Goal: Complete application form

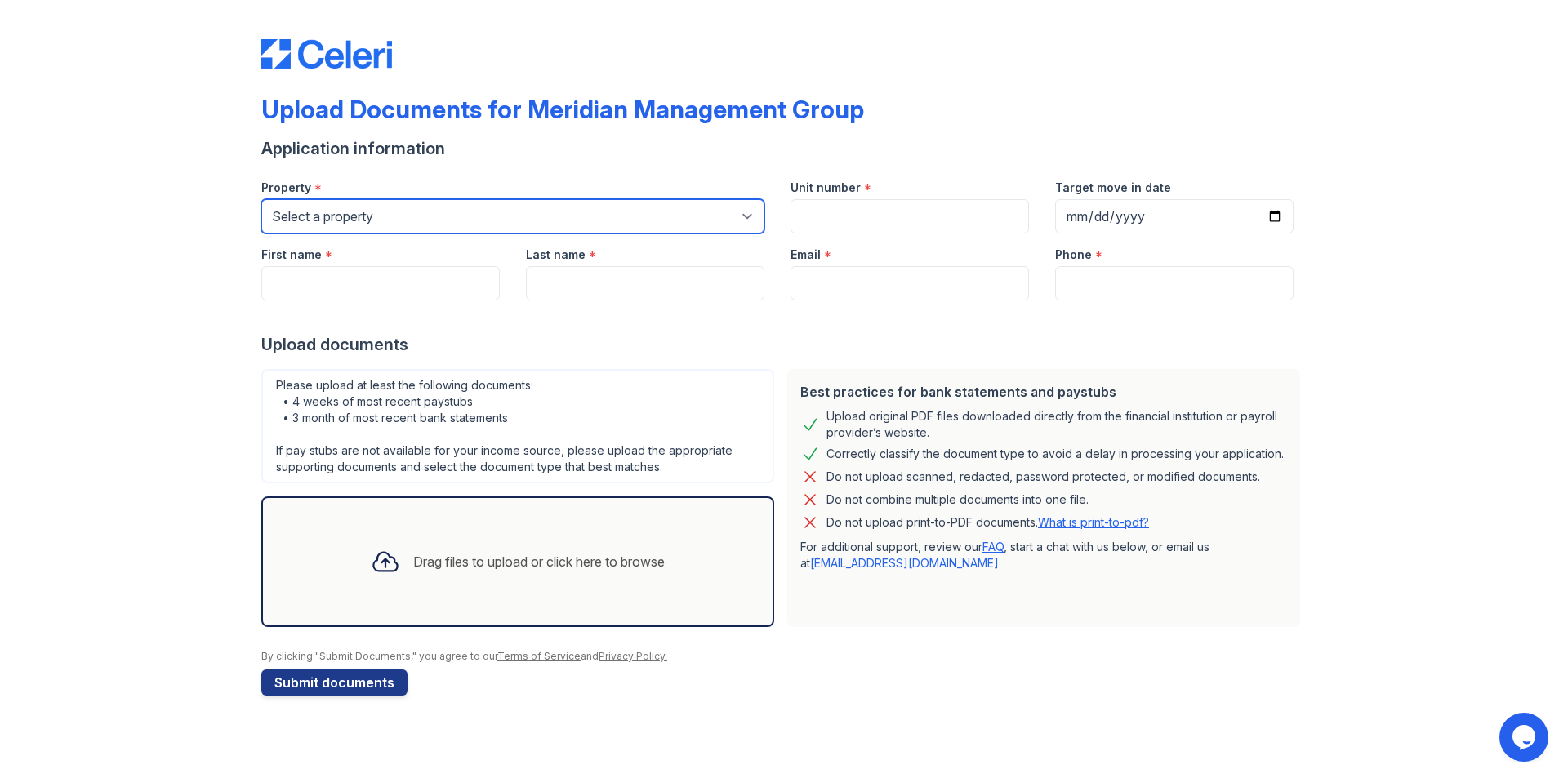
click at [577, 225] on select "Select a property 1890 House [PERSON_NAME][GEOGRAPHIC_DATA] [GEOGRAPHIC_DATA] […" at bounding box center [513, 216] width 503 height 34
select select "2076"
click at [261, 199] on select "Select a property 1890 House [PERSON_NAME][GEOGRAPHIC_DATA] [GEOGRAPHIC_DATA] […" at bounding box center [513, 216] width 503 height 34
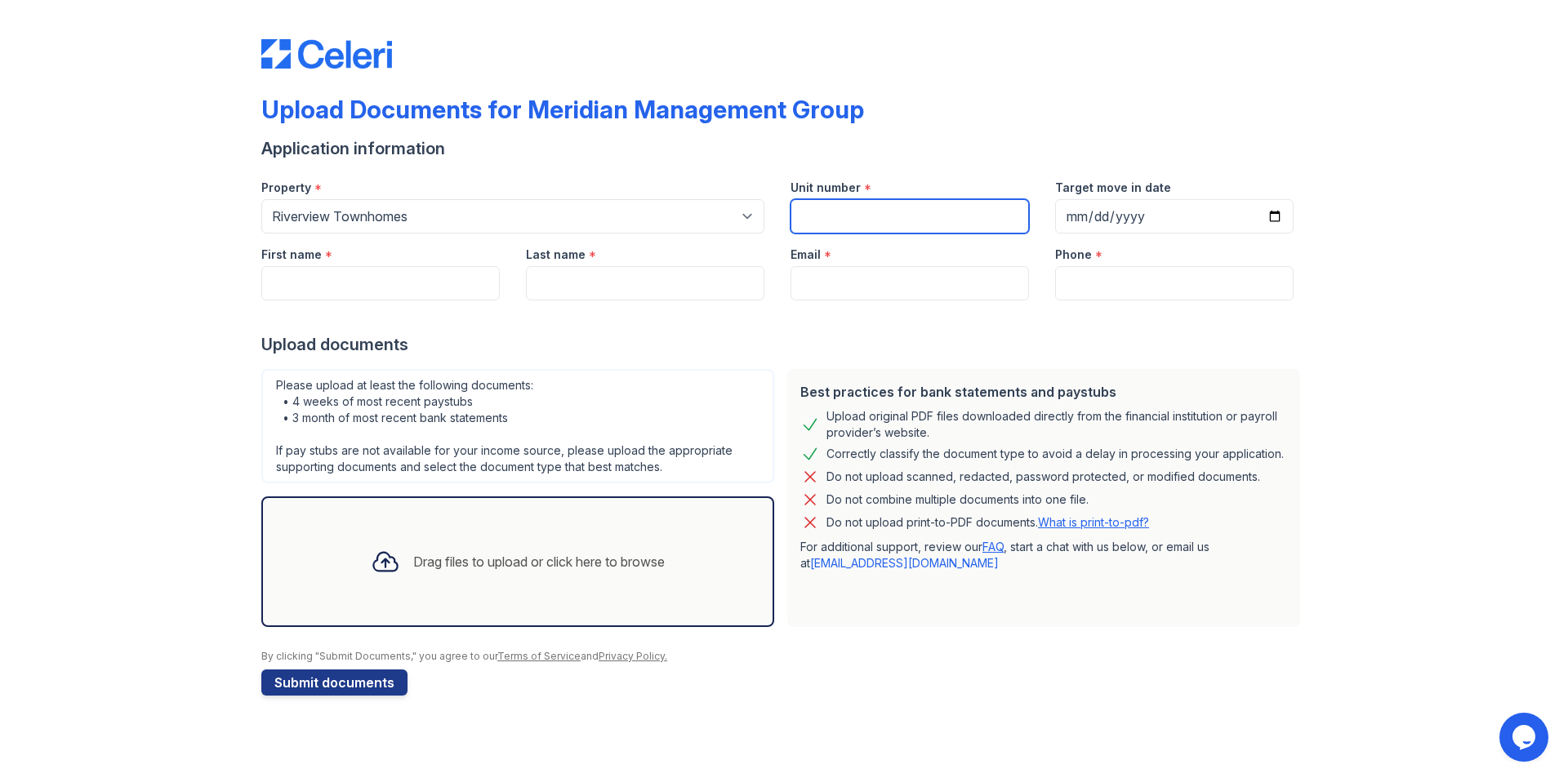
click at [876, 229] on input "Unit number" at bounding box center [910, 216] width 239 height 34
type input "2"
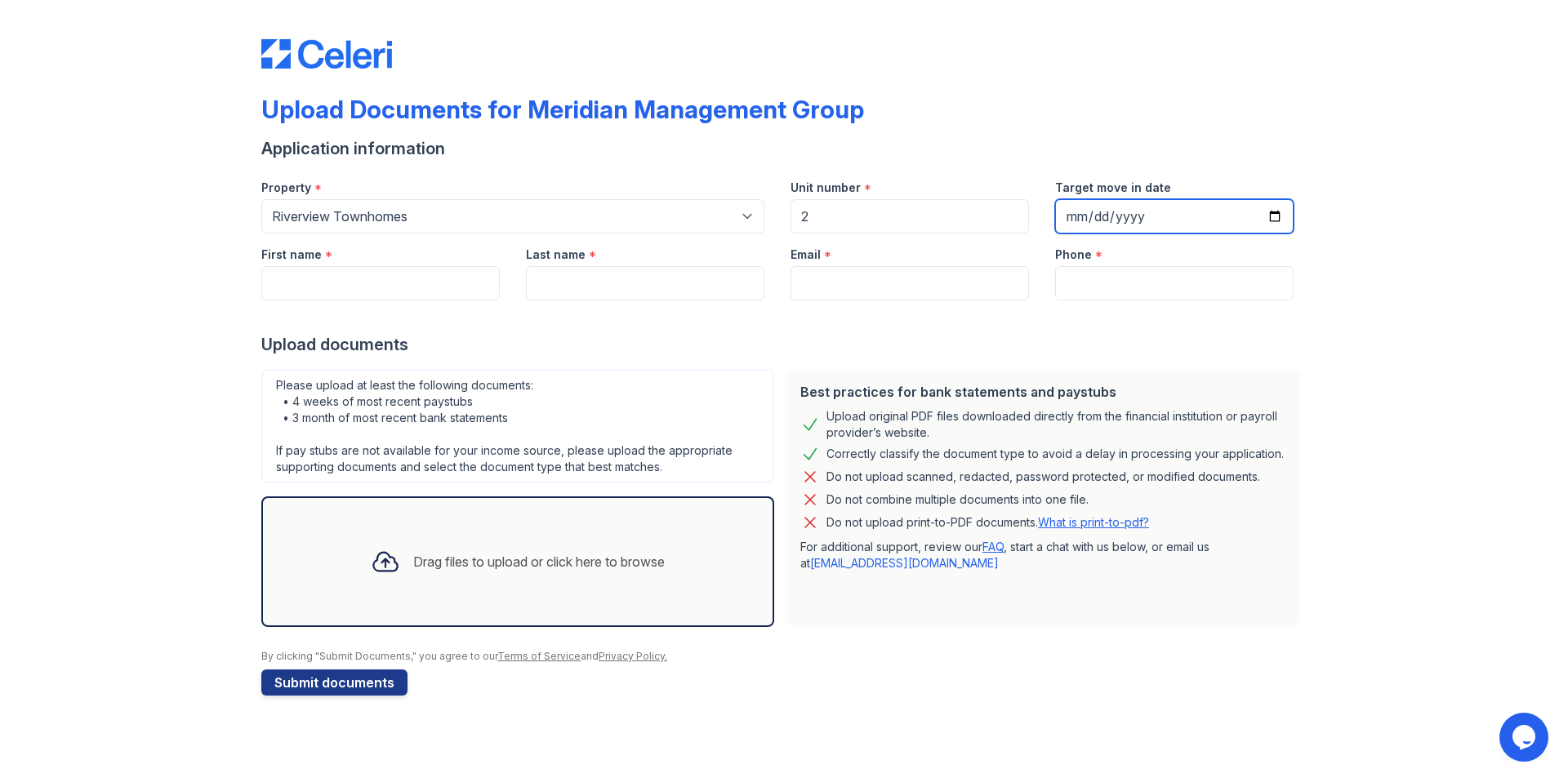
click at [1275, 215] on input "Target move in date" at bounding box center [1174, 216] width 239 height 34
type input "[DATE]"
click at [405, 276] on input "First name" at bounding box center [381, 283] width 239 height 34
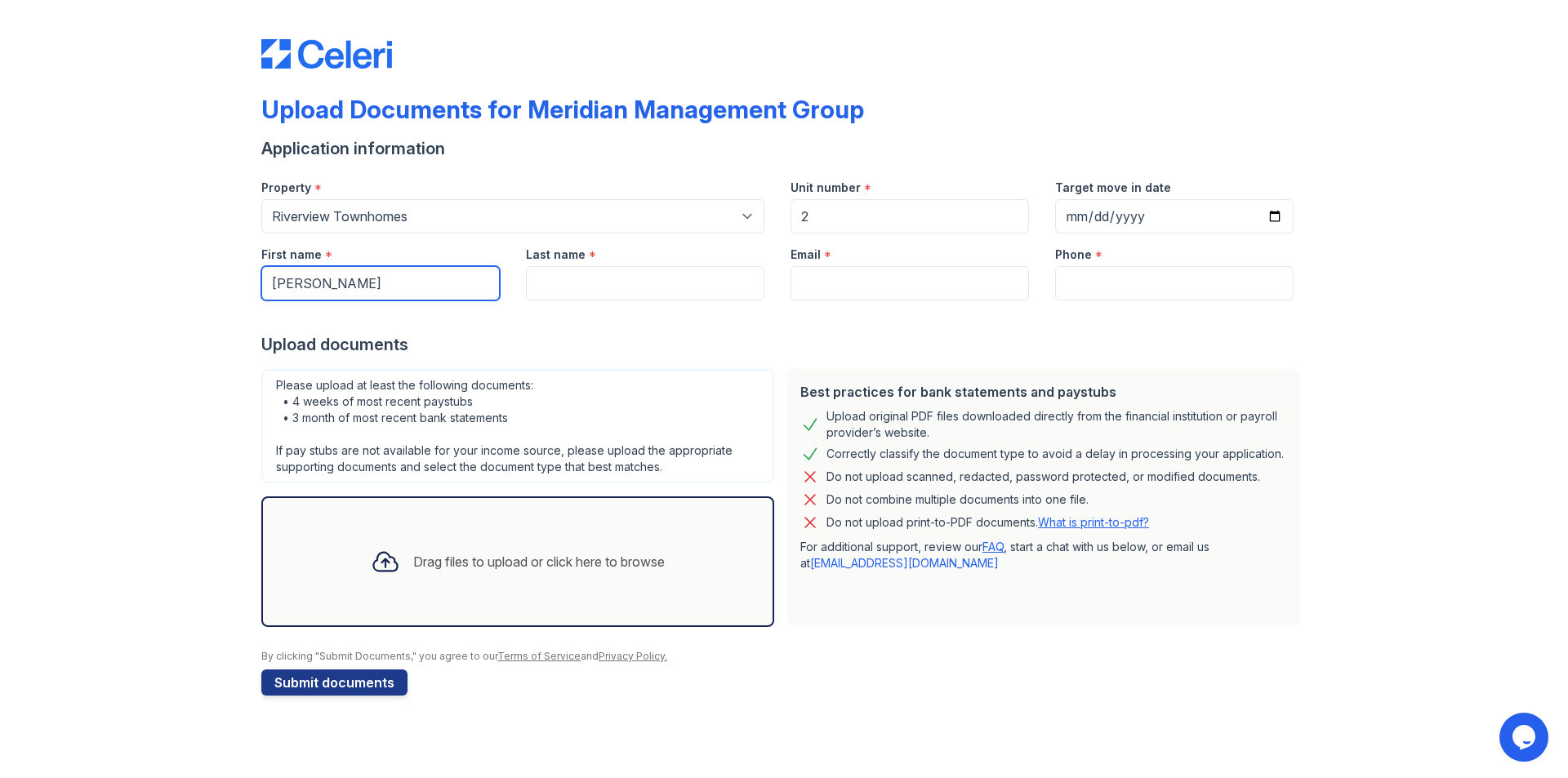
type input "[PERSON_NAME]"
type input "Austin"
click at [866, 286] on input "Email" at bounding box center [910, 283] width 239 height 34
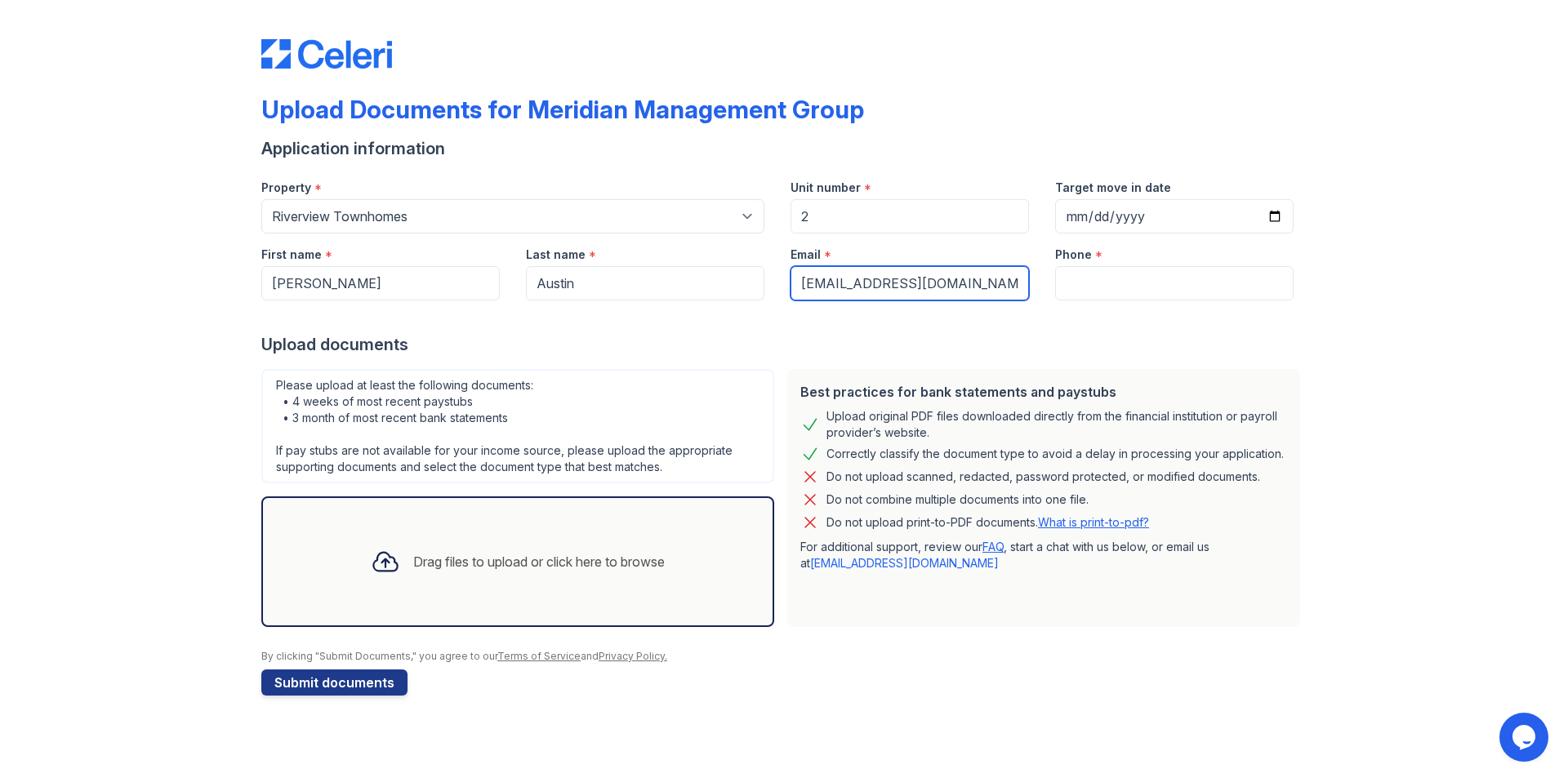
type input "[EMAIL_ADDRESS][DOMAIN_NAME]"
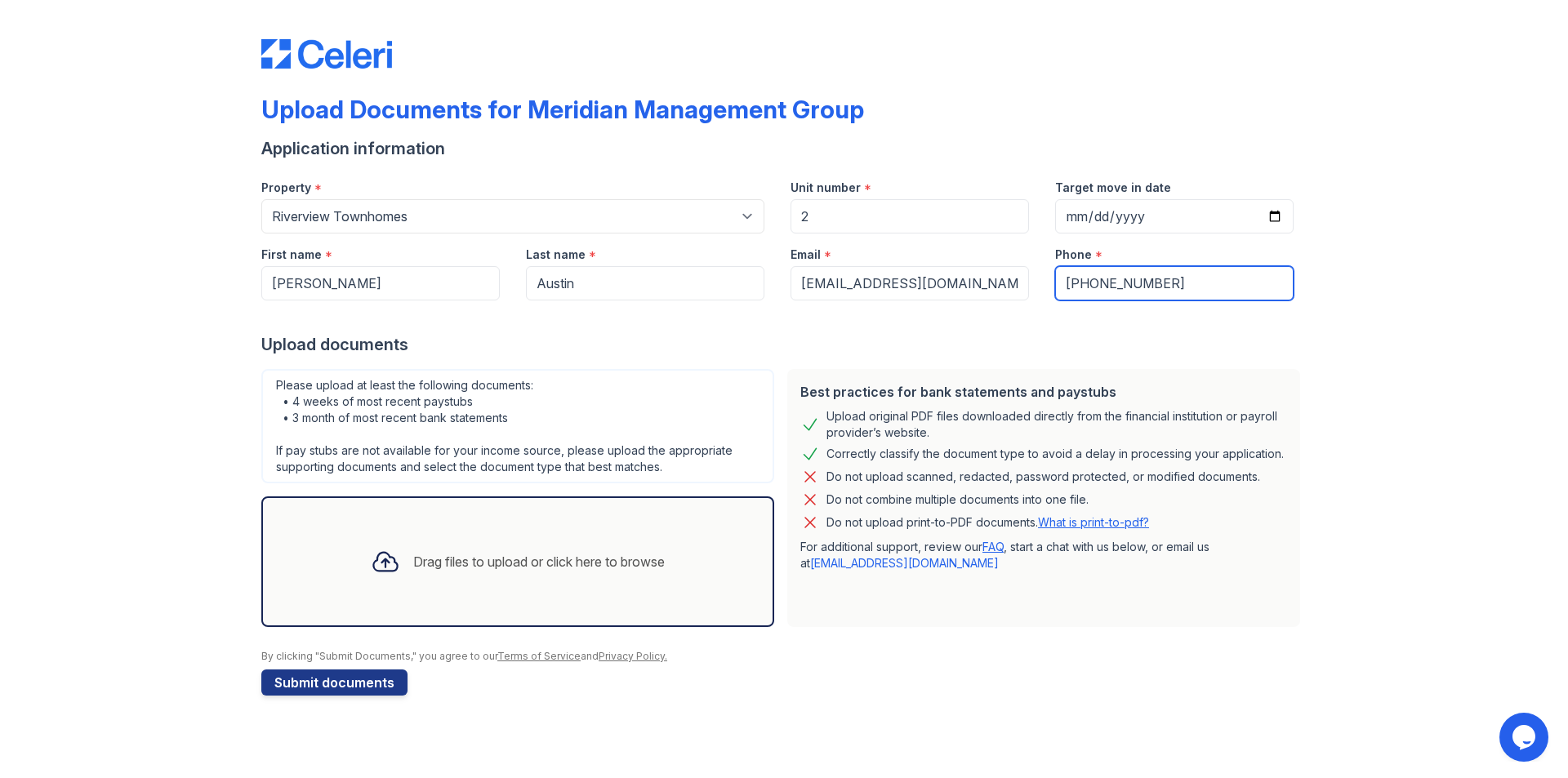
type input "[PHONE_NUMBER]"
click at [516, 539] on div "Drag files to upload or click here to browse" at bounding box center [517, 561] width 320 height 56
click at [376, 550] on icon at bounding box center [385, 562] width 29 height 29
click at [415, 565] on div "Drag files to upload or click here to browse" at bounding box center [539, 561] width 251 height 19
click at [512, 556] on div "Drag files to upload or click here to browse" at bounding box center [539, 561] width 251 height 19
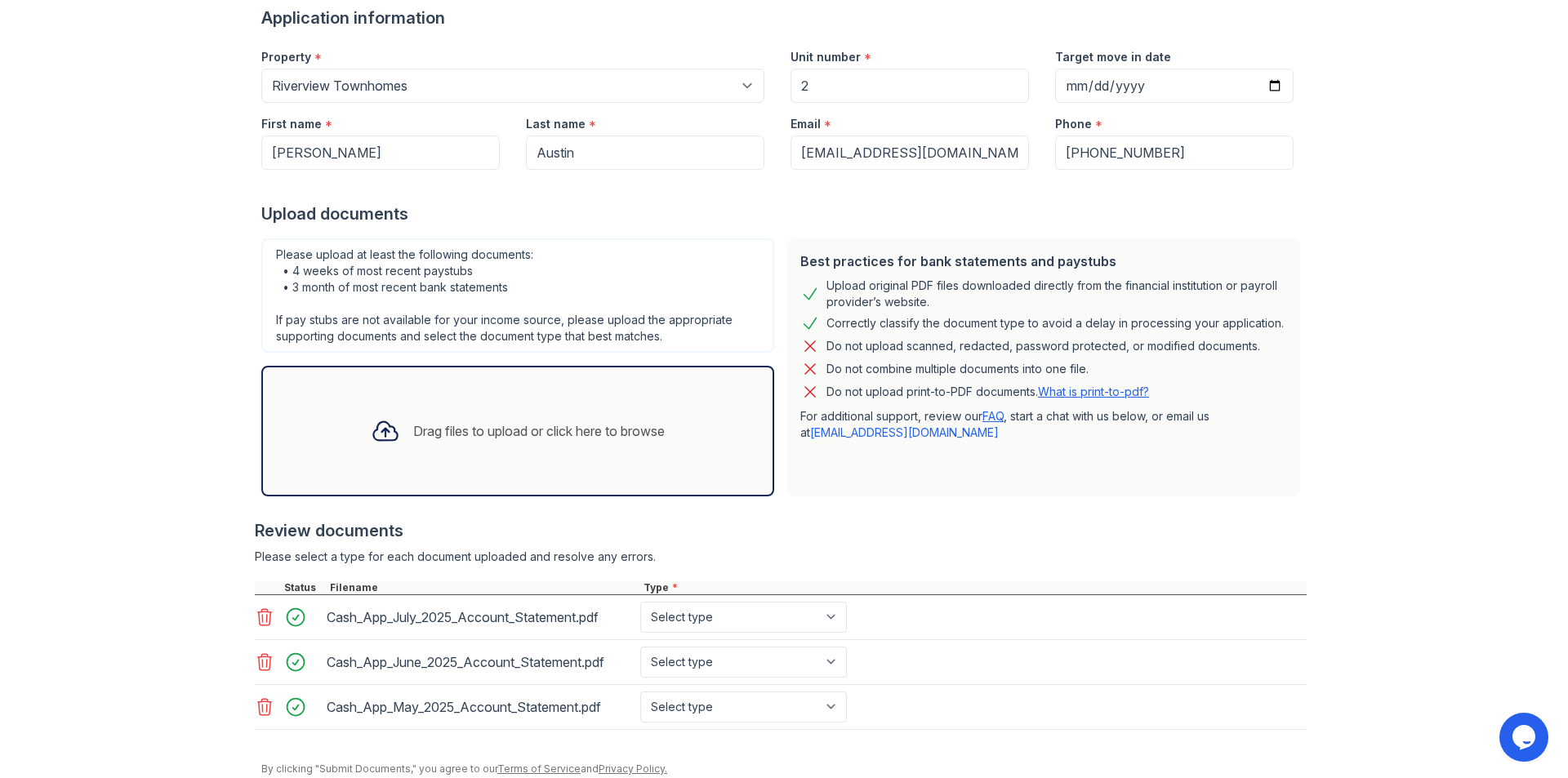
scroll to position [194, 0]
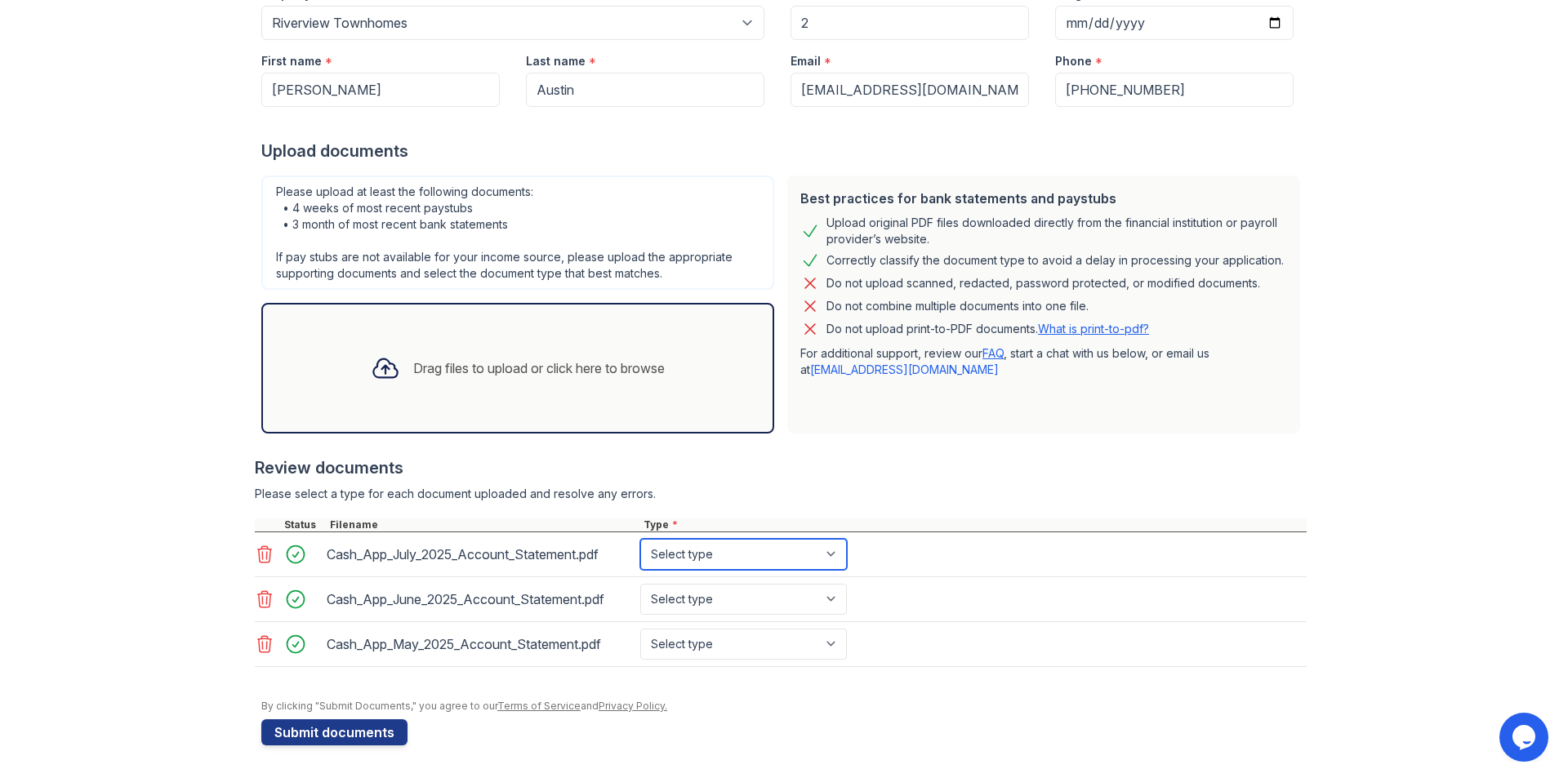
click at [664, 544] on select "Select type Paystub Bank Statement Offer Letter Tax Documents Benefit Award Let…" at bounding box center [743, 555] width 206 height 31
click at [640, 539] on select "Select type Paystub Bank Statement Offer Letter Tax Documents Benefit Award Let…" at bounding box center [743, 555] width 206 height 31
click at [659, 554] on select "Select type Paystub Bank Statement Offer Letter Tax Documents Benefit Award Let…" at bounding box center [743, 555] width 206 height 31
select select "bank_statement"
click at [640, 539] on select "Select type Paystub Bank Statement Offer Letter Tax Documents Benefit Award Let…" at bounding box center [743, 555] width 206 height 31
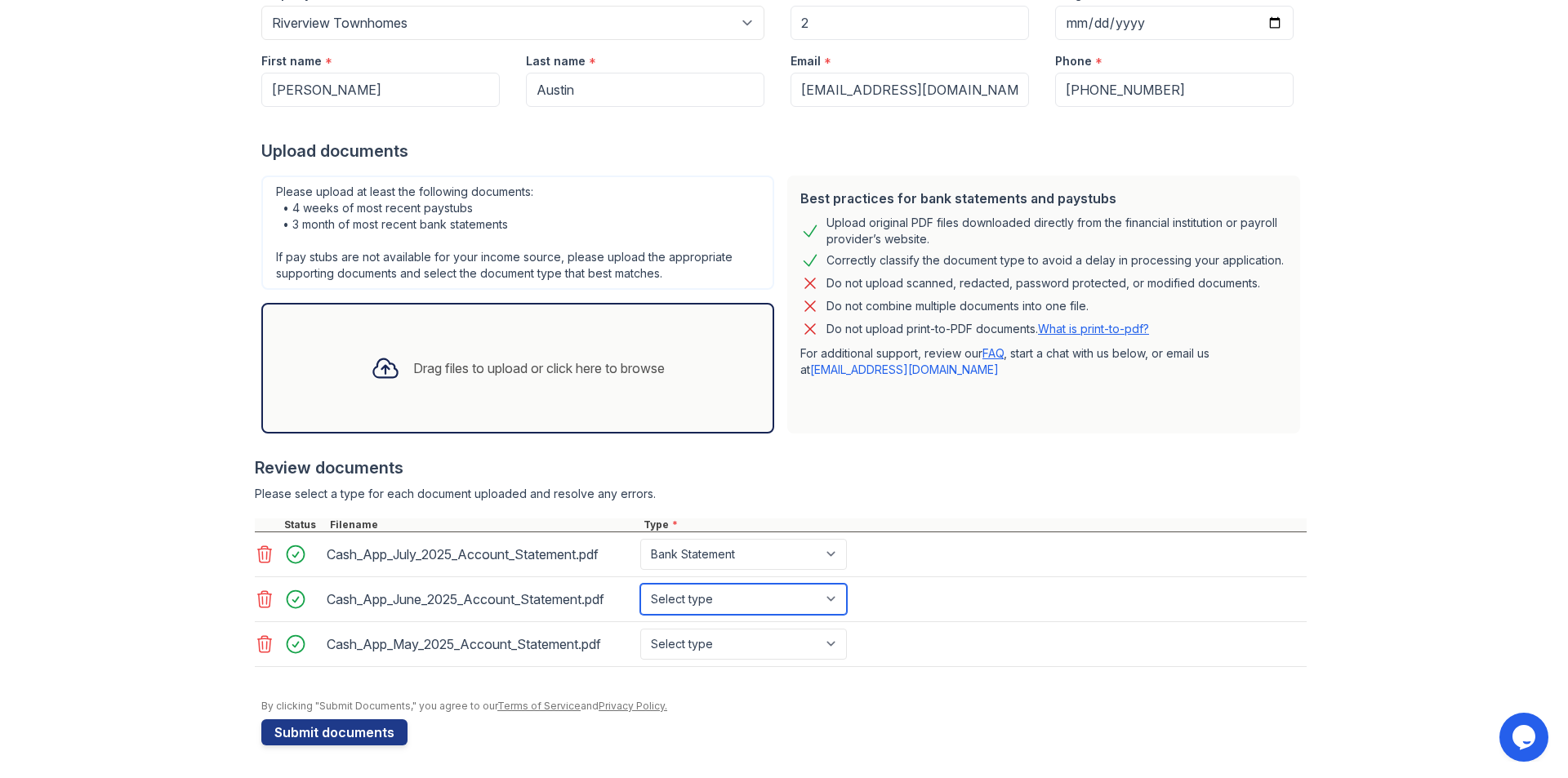
click at [678, 602] on select "Select type Paystub Bank Statement Offer Letter Tax Documents Benefit Award Let…" at bounding box center [743, 600] width 206 height 31
select select "bank_statement"
click at [640, 584] on select "Select type Paystub Bank Statement Offer Letter Tax Documents Benefit Award Let…" at bounding box center [743, 600] width 206 height 31
click at [700, 640] on select "Select type Paystub Bank Statement Offer Letter Tax Documents Benefit Award Let…" at bounding box center [743, 645] width 206 height 31
select select "bank_statement"
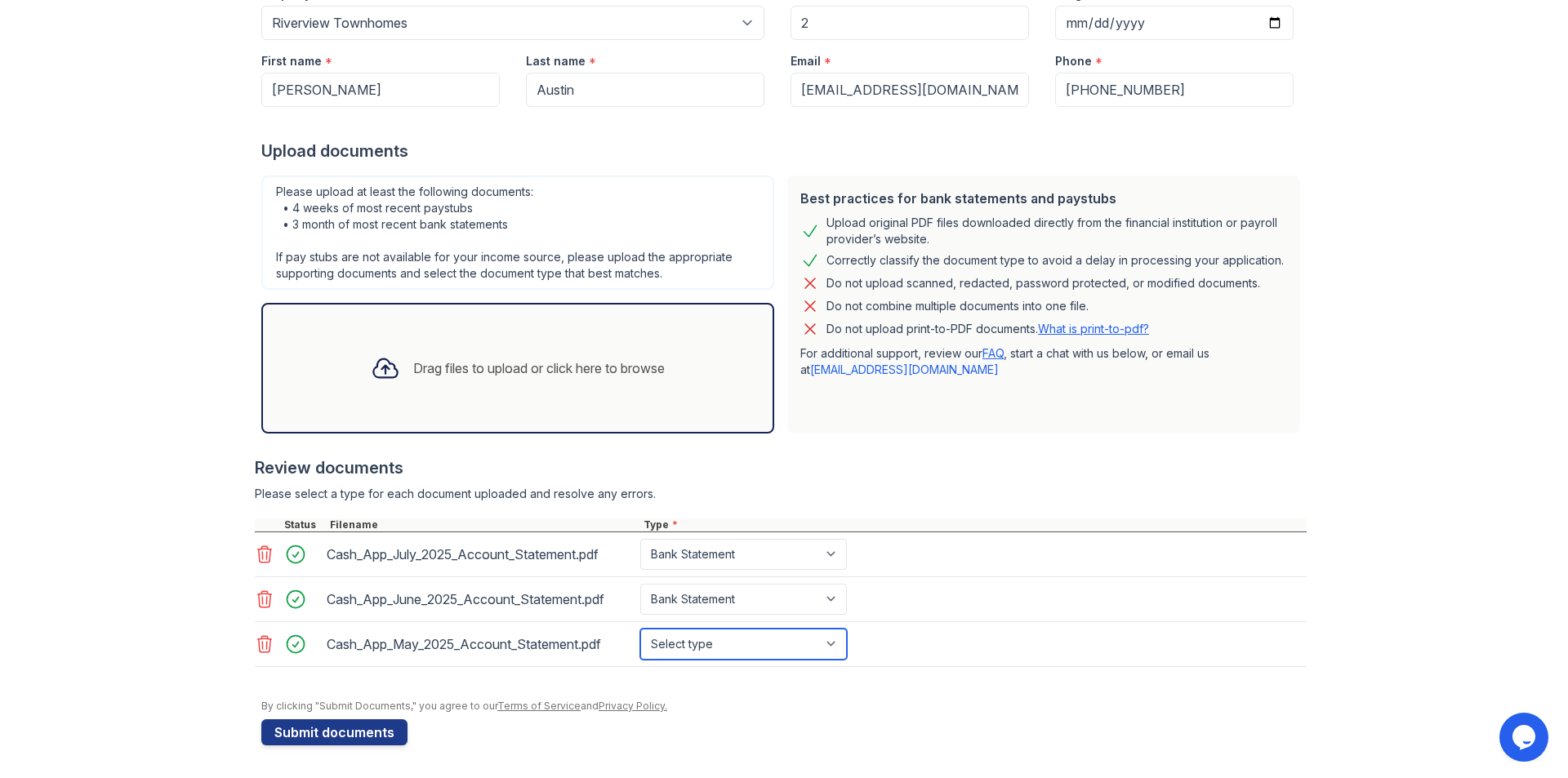
click at [640, 629] on select "Select type Paystub Bank Statement Offer Letter Tax Documents Benefit Award Let…" at bounding box center [743, 645] width 206 height 31
click at [576, 368] on div "Drag files to upload or click here to browse" at bounding box center [539, 368] width 251 height 19
click at [545, 365] on div "Drag files to upload or click here to browse" at bounding box center [539, 368] width 251 height 19
click at [585, 376] on div "Drag files to upload or click here to browse" at bounding box center [539, 368] width 251 height 19
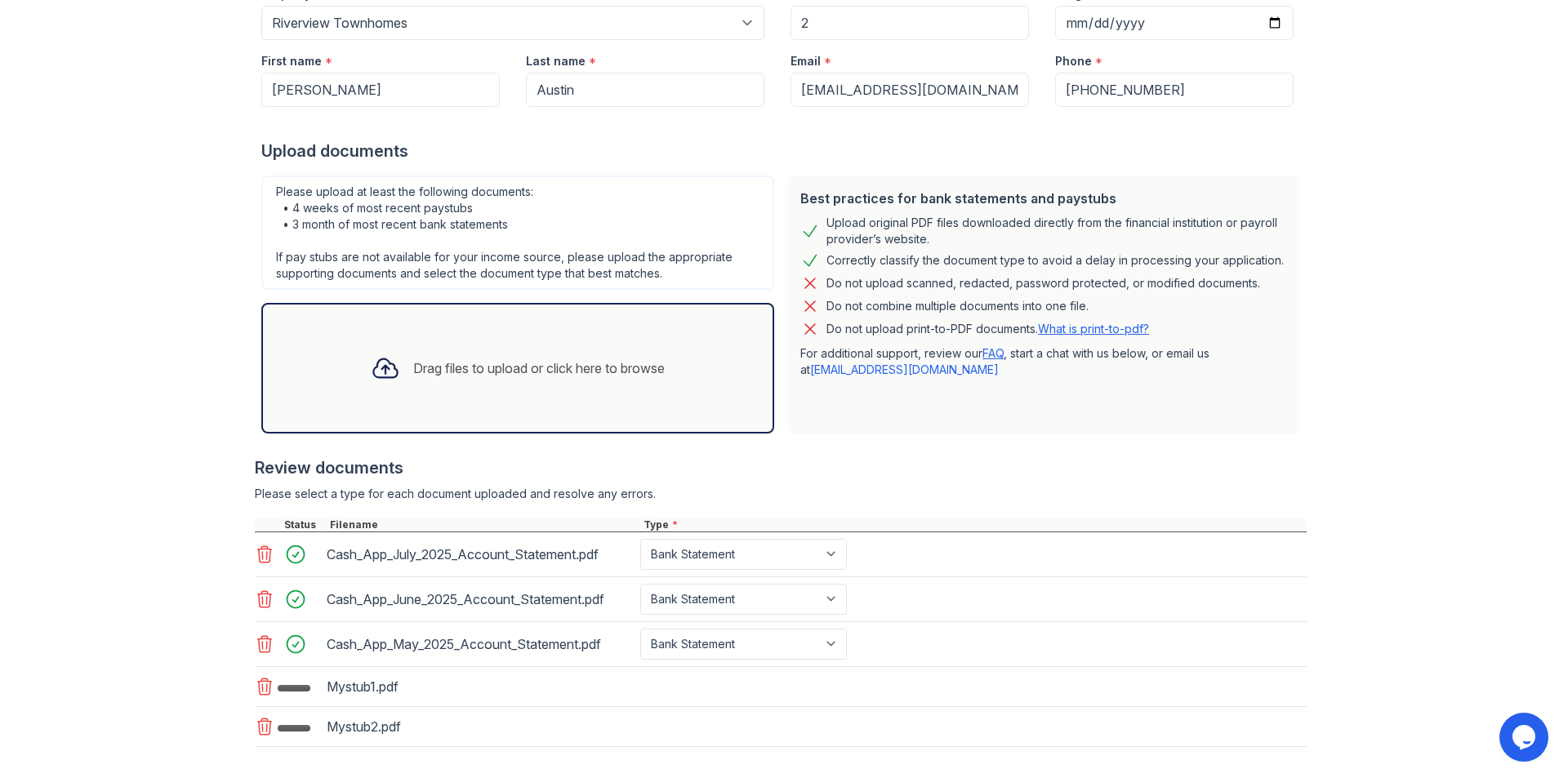
scroll to position [273, 0]
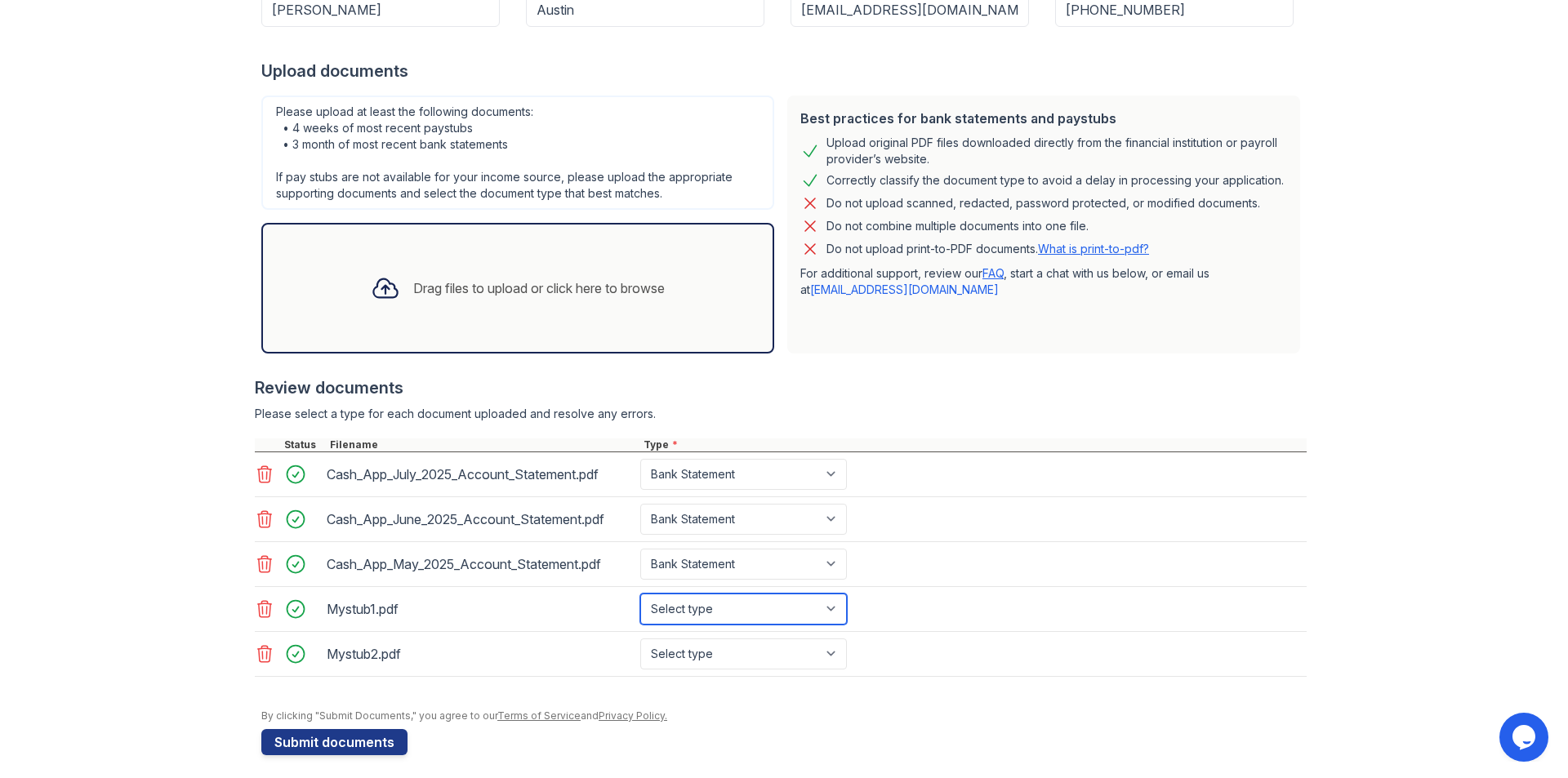
click at [696, 605] on select "Select type Paystub Bank Statement Offer Letter Tax Documents Benefit Award Let…" at bounding box center [743, 609] width 206 height 31
select select "paystub"
click at [640, 594] on select "Select type Paystub Bank Statement Offer Letter Tax Documents Benefit Award Let…" at bounding box center [743, 609] width 206 height 31
click at [689, 656] on select "Select type Paystub Bank Statement Offer Letter Tax Documents Benefit Award Let…" at bounding box center [743, 654] width 206 height 31
select select "paystub"
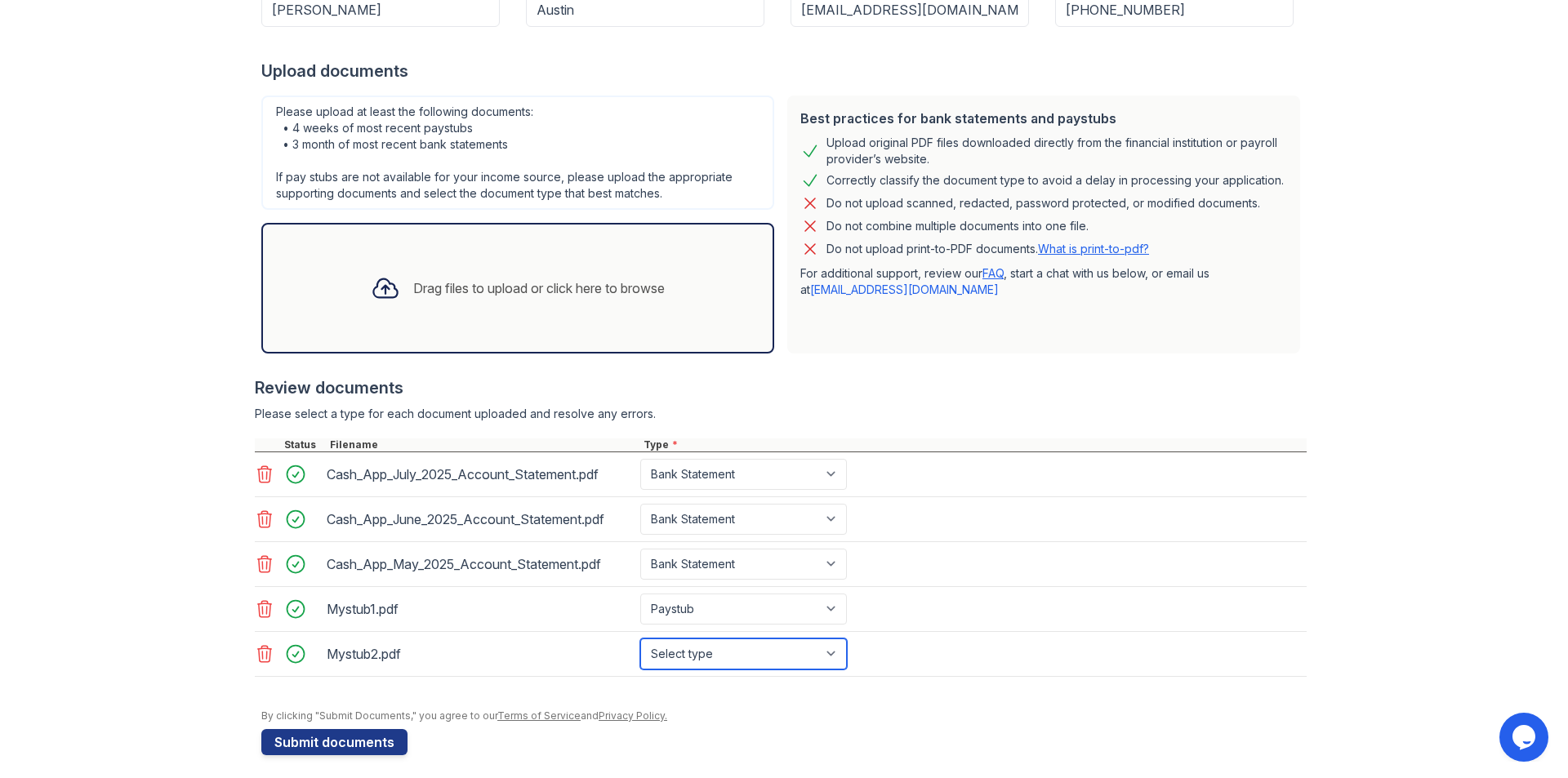
click at [640, 639] on select "Select type Paystub Bank Statement Offer Letter Tax Documents Benefit Award Let…" at bounding box center [743, 654] width 206 height 31
click at [494, 283] on div "Drag files to upload or click here to browse" at bounding box center [539, 288] width 251 height 19
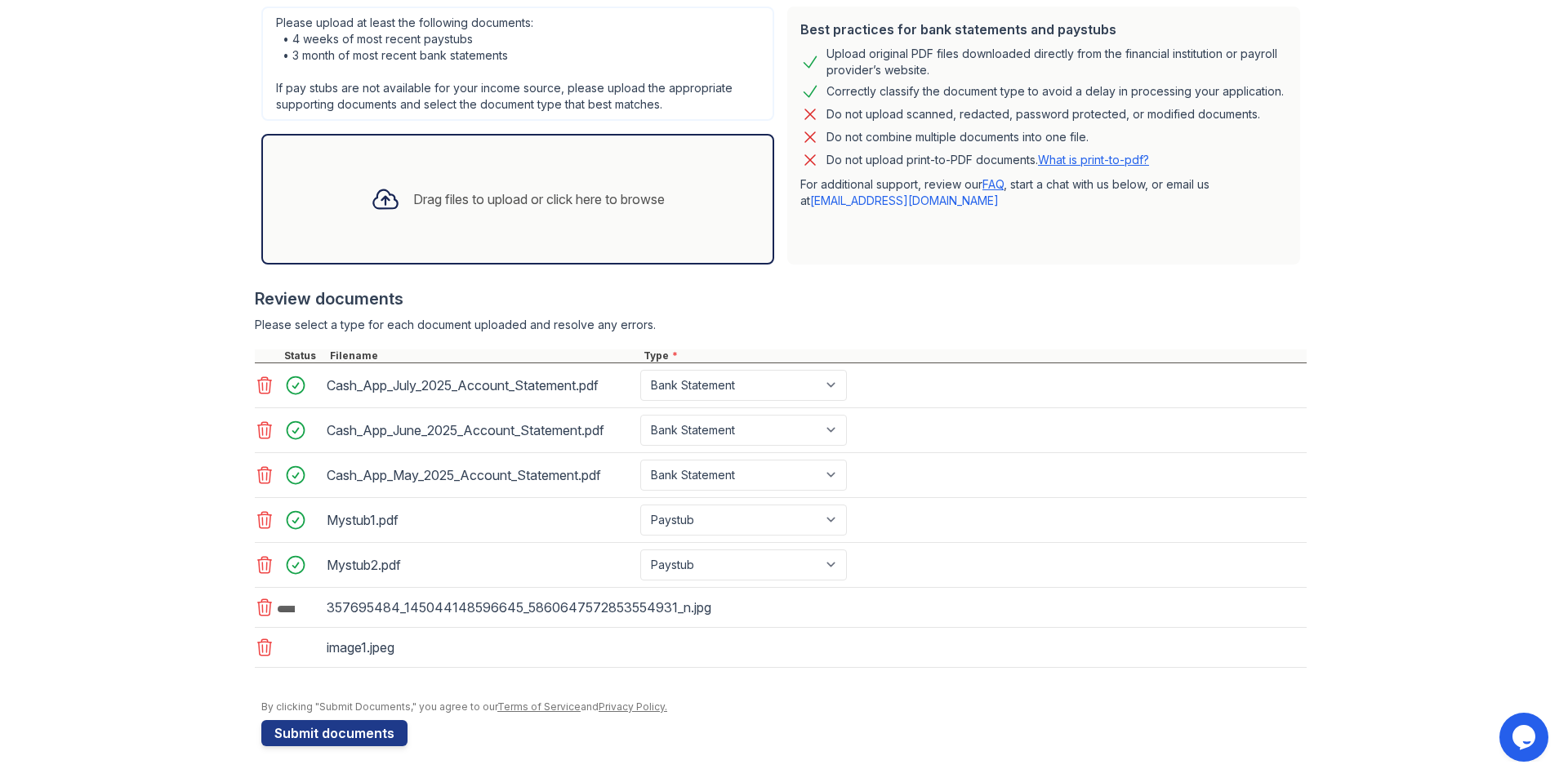
scroll to position [363, 0]
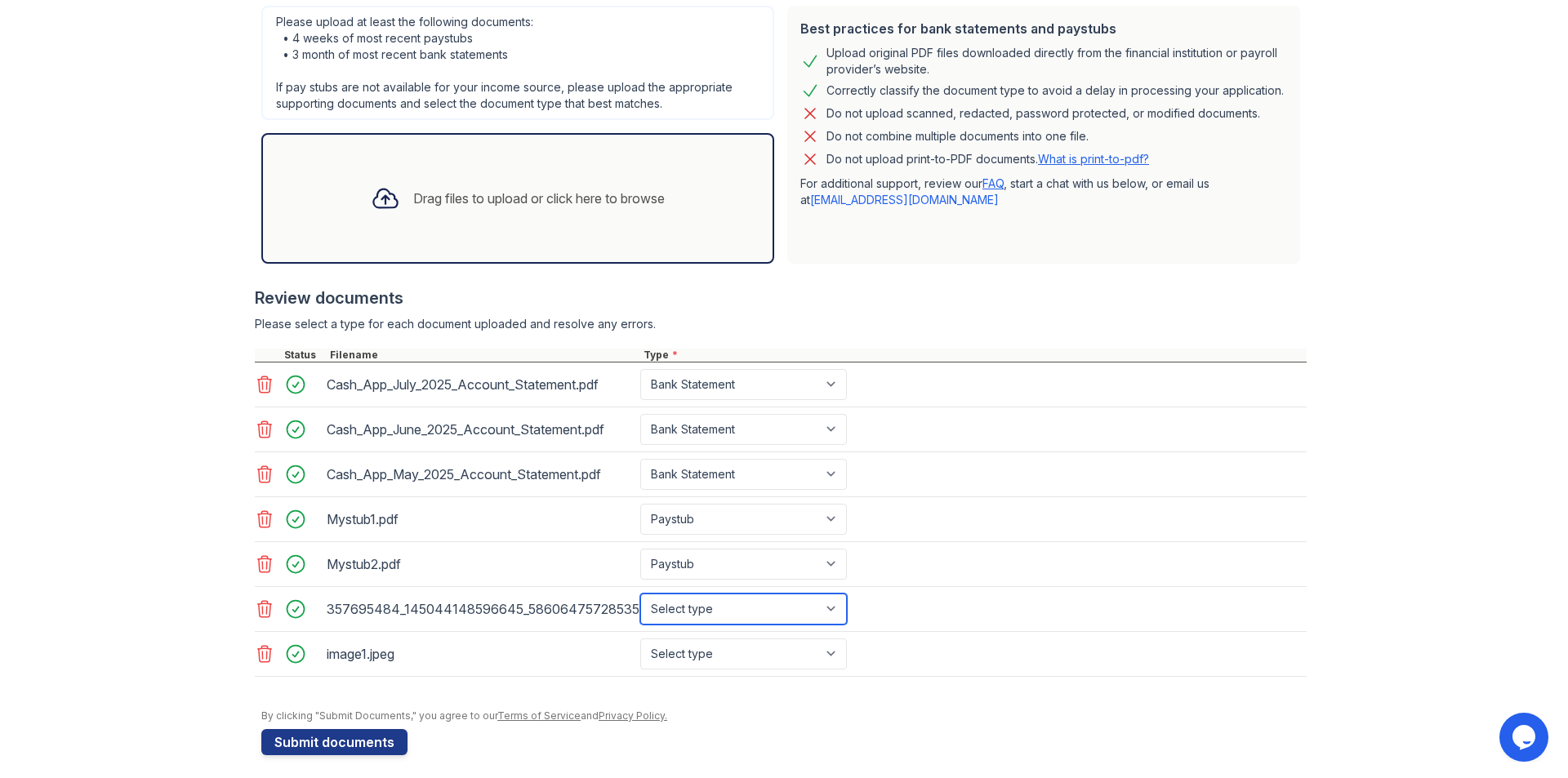
click at [697, 600] on select "Select type Paystub Bank Statement Offer Letter Tax Documents Benefit Award Let…" at bounding box center [743, 609] width 206 height 31
select select "other"
click at [640, 594] on select "Select type Paystub Bank Statement Offer Letter Tax Documents Benefit Award Let…" at bounding box center [743, 609] width 206 height 31
click at [682, 655] on select "Select type Paystub Bank Statement Offer Letter Tax Documents Benefit Award Let…" at bounding box center [743, 654] width 206 height 31
select select "other"
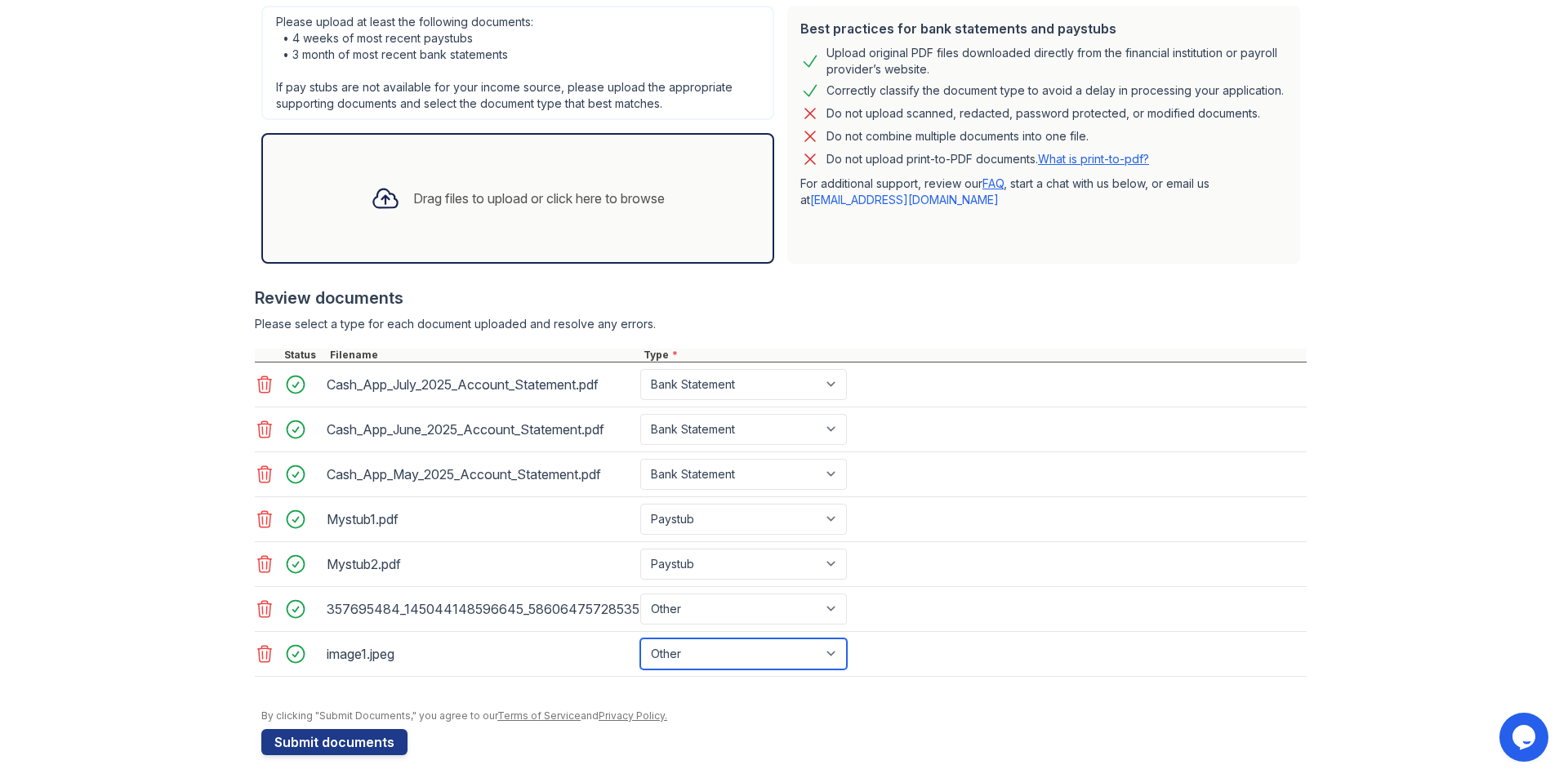
click at [640, 639] on select "Select type Paystub Bank Statement Offer Letter Tax Documents Benefit Award Let…" at bounding box center [743, 654] width 206 height 31
click at [147, 507] on div "Upload Documents for Meridian Management Group Application information Property…" at bounding box center [784, 212] width 1516 height 1151
click at [323, 755] on button "Submit documents" at bounding box center [334, 742] width 146 height 26
